Goal: Obtain resource: Download file/media

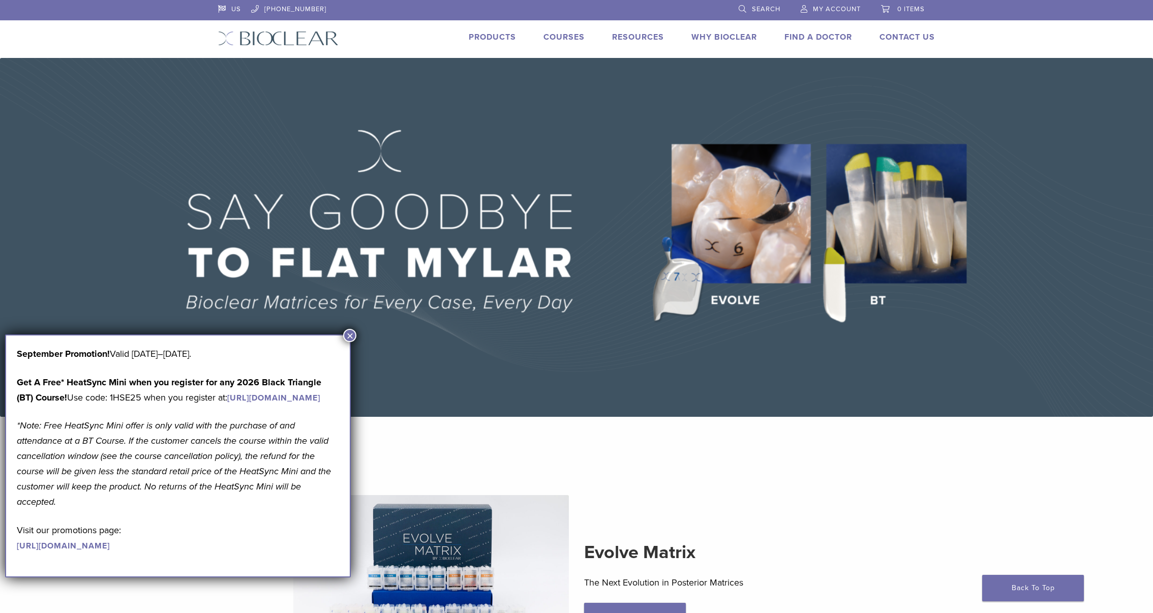
click at [555, 33] on link "Courses" at bounding box center [563, 37] width 41 height 10
click at [637, 53] on link "Technique Guides, IFU, & SDS" at bounding box center [683, 54] width 136 height 22
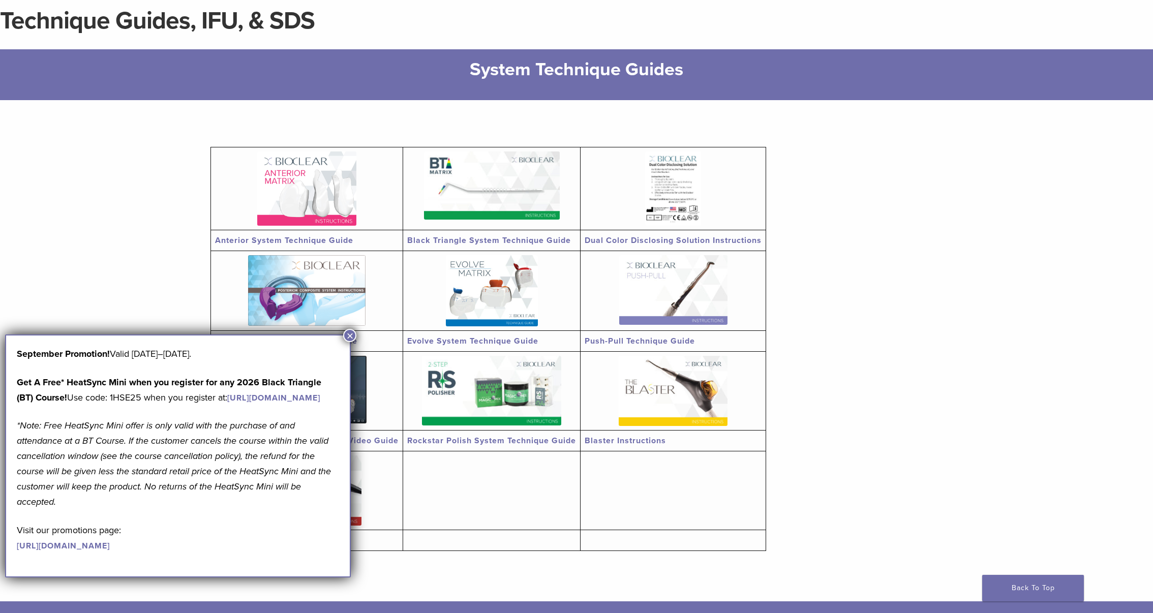
scroll to position [102, 0]
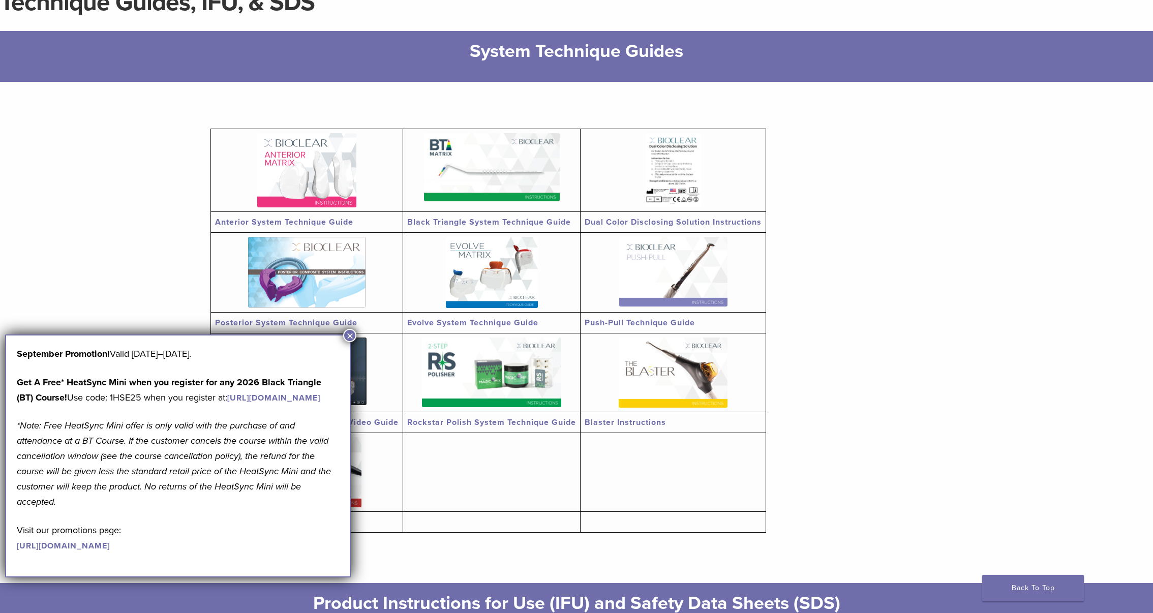
click at [344, 164] on img at bounding box center [306, 170] width 99 height 74
